Goal: Information Seeking & Learning: Learn about a topic

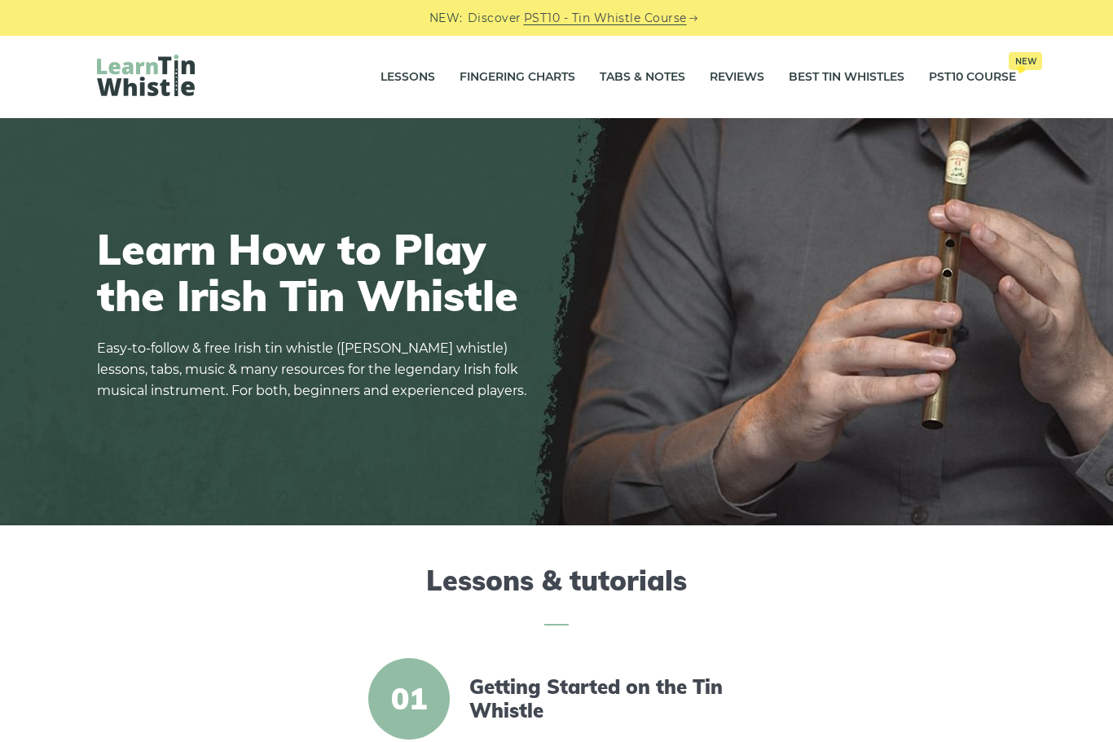
click at [525, 85] on link "Fingering Charts" at bounding box center [518, 77] width 116 height 41
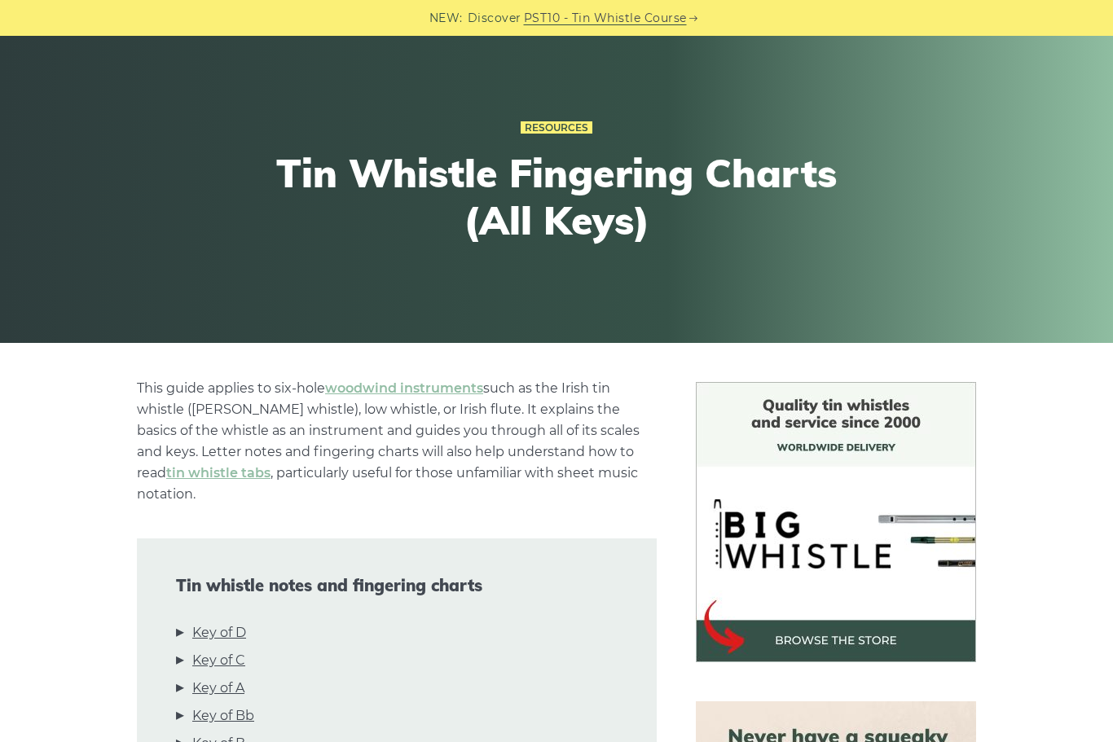
click at [244, 623] on link "Key of D" at bounding box center [219, 633] width 54 height 21
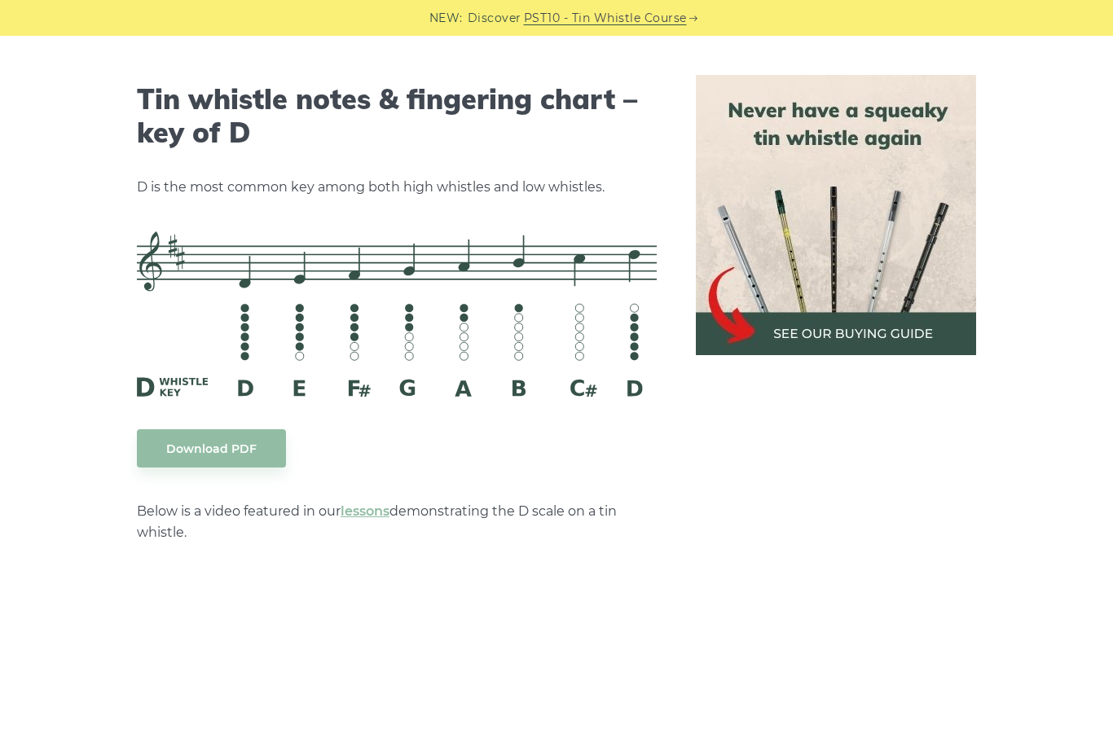
scroll to position [2592, 0]
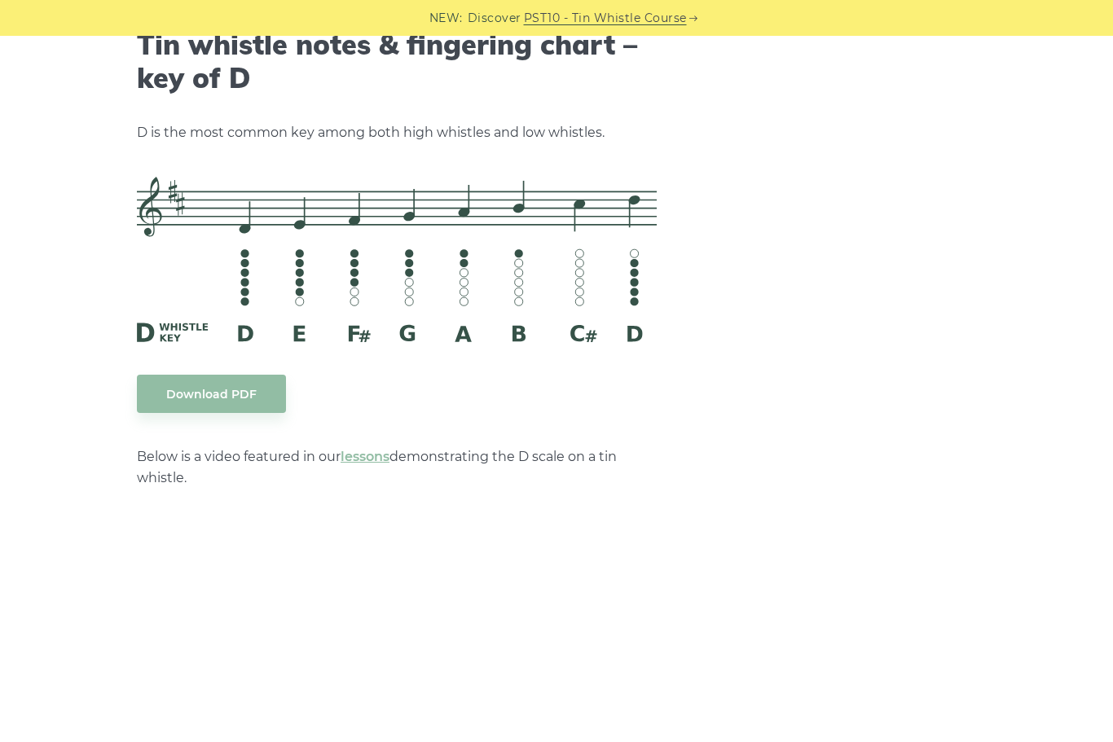
click at [167, 2] on div "NEW: Discover PST10 - Tin Whistle Course" at bounding box center [556, 18] width 1113 height 36
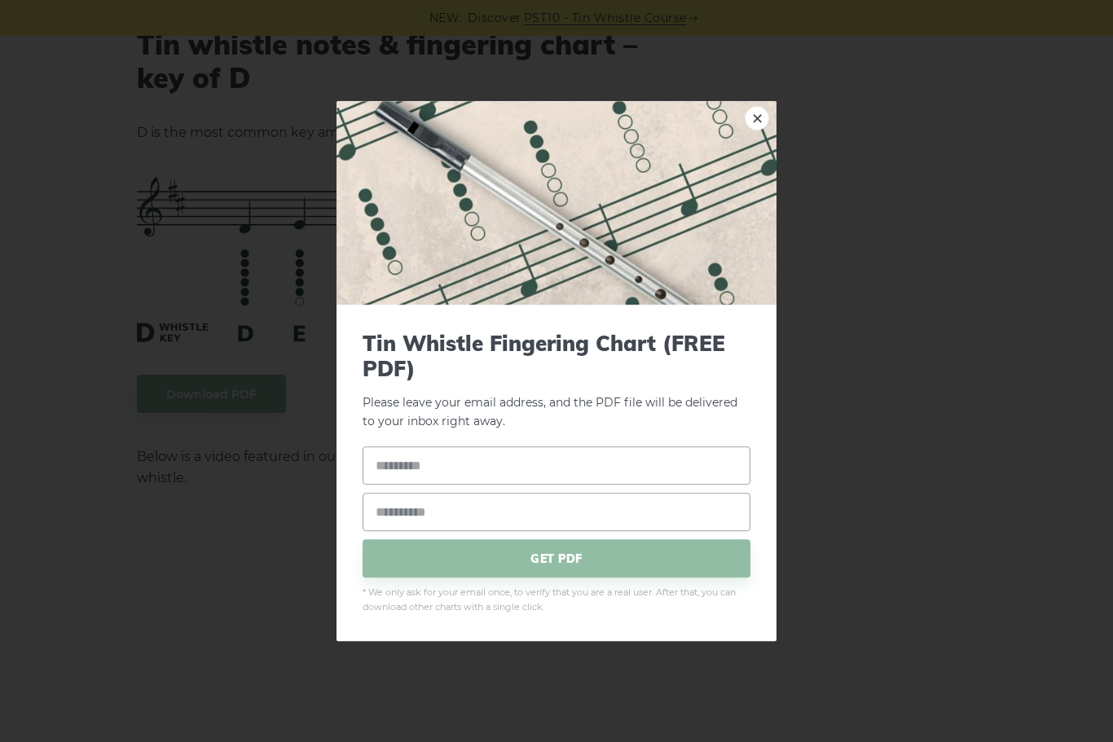
click at [168, 451] on div "× Tin Whistle Fingering Chart (FREE PDF) Please leave your email address, and t…" at bounding box center [556, 371] width 1113 height 742
click at [234, 372] on div "× Tin Whistle Fingering Chart (FREE PDF) Please leave your email address, and t…" at bounding box center [556, 371] width 1113 height 742
click at [250, 372] on div "× Tin Whistle Fingering Chart (FREE PDF) Please leave your email address, and t…" at bounding box center [556, 371] width 1113 height 742
click at [757, 110] on link "×" at bounding box center [757, 118] width 24 height 24
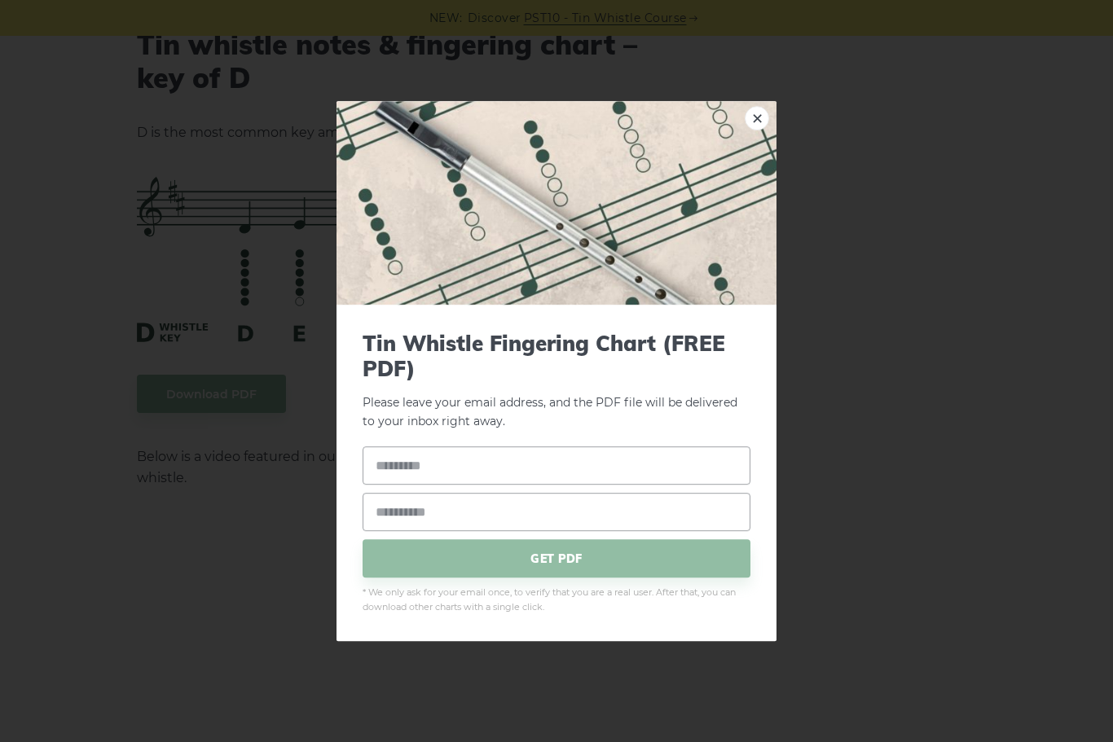
click at [760, 129] on link "×" at bounding box center [757, 118] width 24 height 24
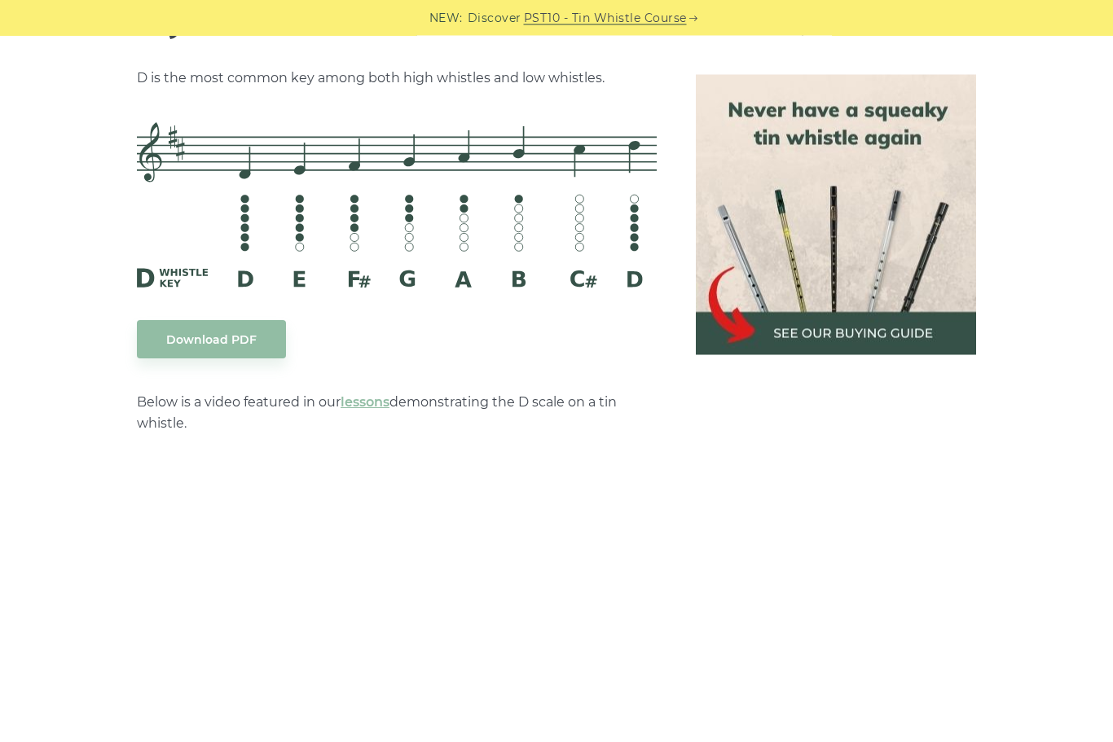
scroll to position [2702, 0]
